Goal: Task Accomplishment & Management: Use online tool/utility

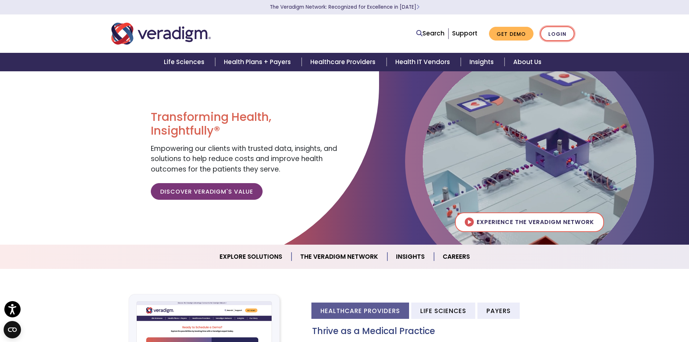
click at [558, 32] on link "Login" at bounding box center [557, 33] width 34 height 15
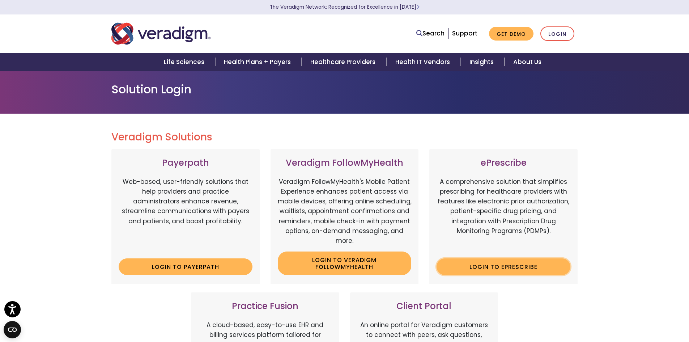
click at [484, 265] on link "Login to ePrescribe" at bounding box center [503, 266] width 134 height 17
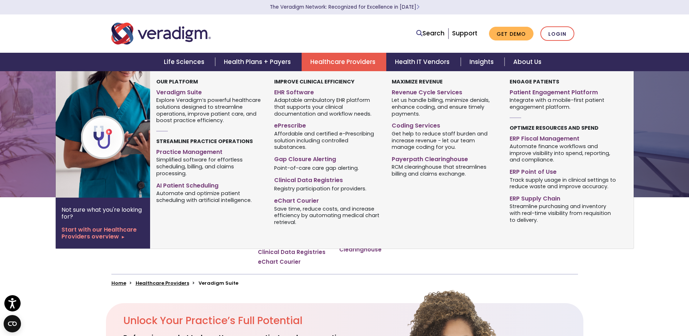
click at [345, 63] on link "Healthcare Providers" at bounding box center [344, 62] width 85 height 18
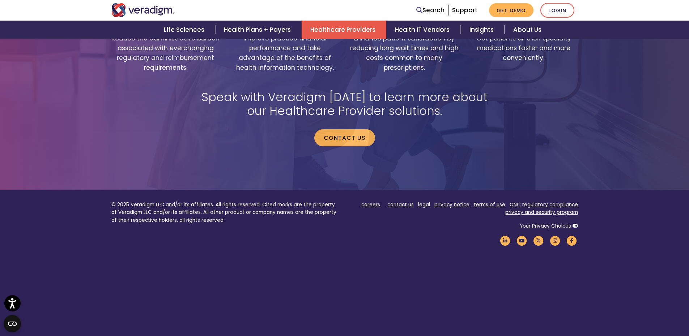
scroll to position [1522, 0]
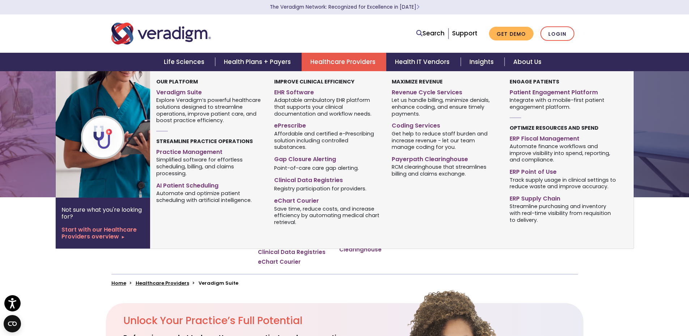
click at [347, 64] on link "Healthcare Providers" at bounding box center [344, 62] width 85 height 18
drag, startPoint x: 0, startPoint y: 0, endPoint x: 348, endPoint y: 65, distance: 353.9
click at [348, 65] on link "Healthcare Providers" at bounding box center [344, 62] width 85 height 18
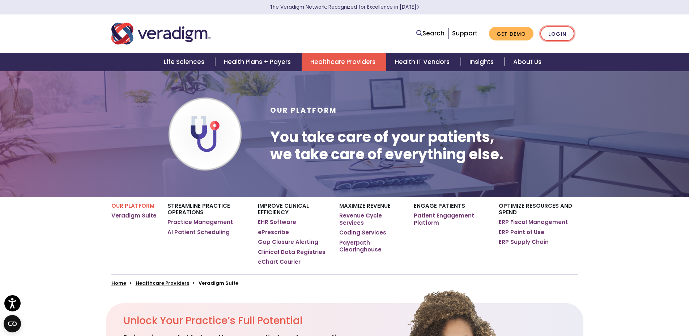
click at [562, 33] on link "Login" at bounding box center [557, 33] width 34 height 15
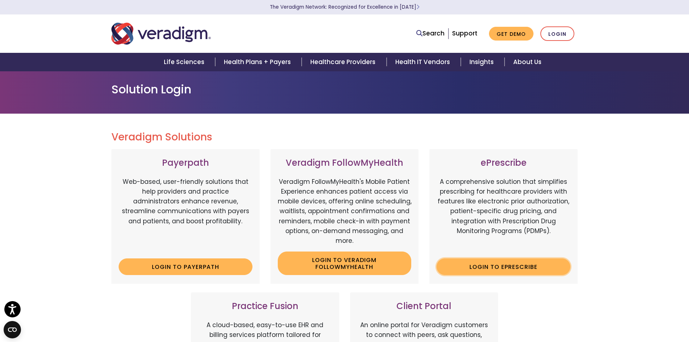
click at [502, 270] on link "Login to ePrescribe" at bounding box center [503, 266] width 134 height 17
